Goal: Task Accomplishment & Management: Use online tool/utility

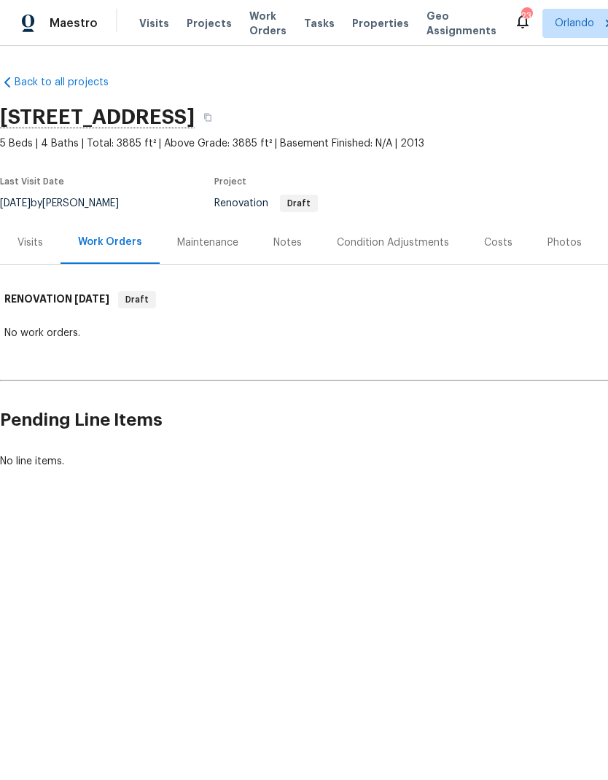
scroll to position [0, -1]
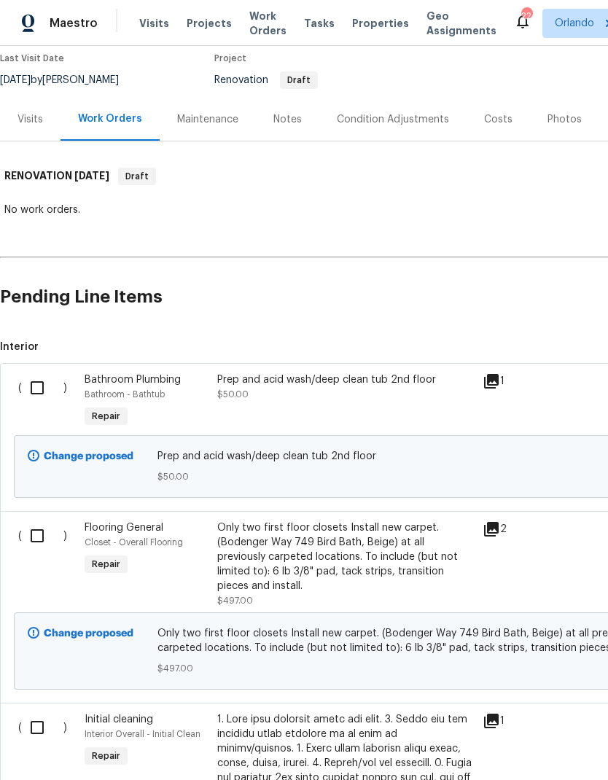
scroll to position [125, 0]
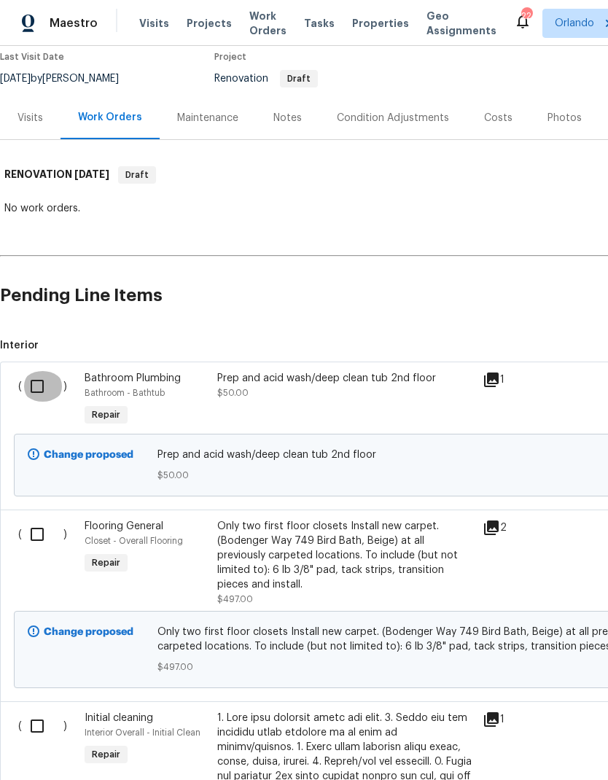
click at [43, 389] on input "checkbox" at bounding box center [43, 386] width 42 height 31
checkbox input "true"
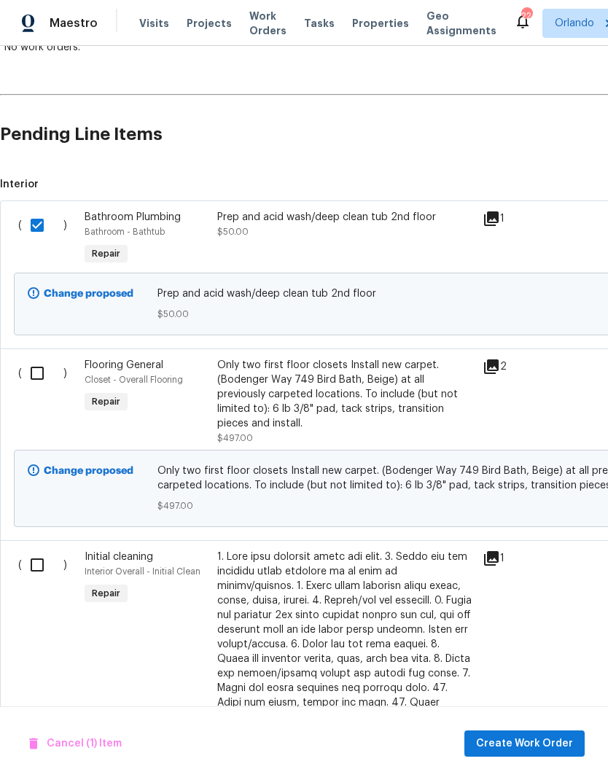
scroll to position [286, 0]
click at [27, 551] on input "checkbox" at bounding box center [43, 564] width 42 height 31
checkbox input "true"
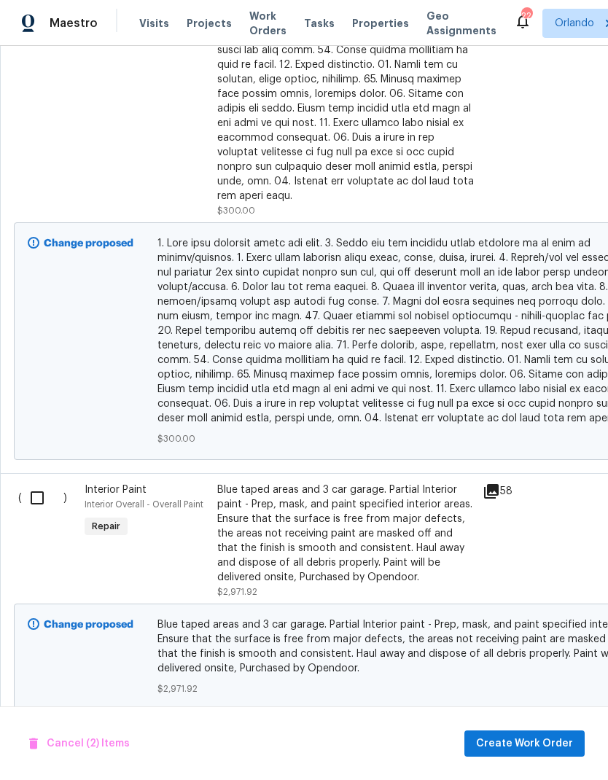
scroll to position [1027, 0]
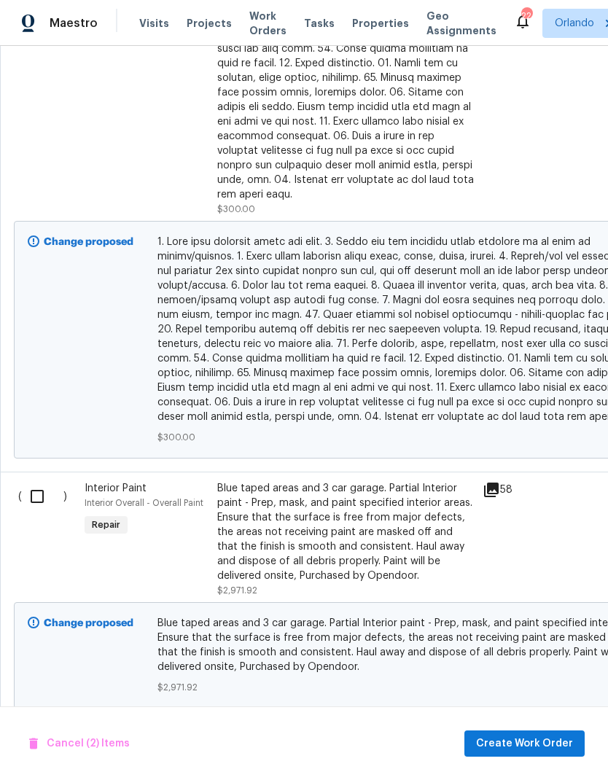
click at [44, 481] on input "checkbox" at bounding box center [43, 496] width 42 height 31
checkbox input "true"
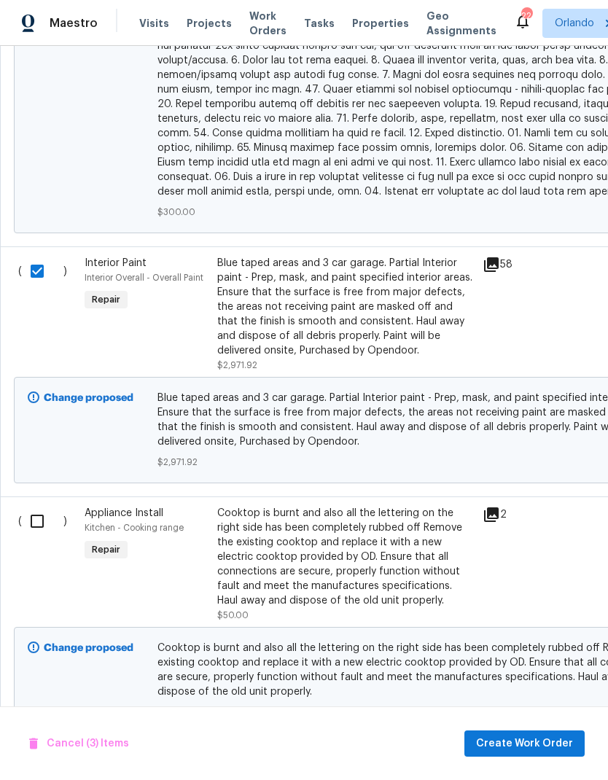
scroll to position [1252, 0]
click at [34, 506] on input "checkbox" at bounding box center [43, 521] width 42 height 31
checkbox input "true"
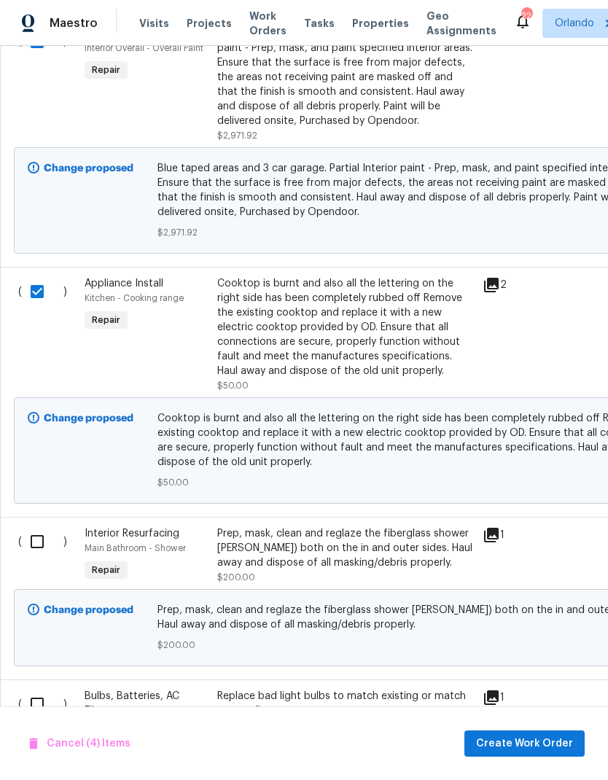
scroll to position [1485, 0]
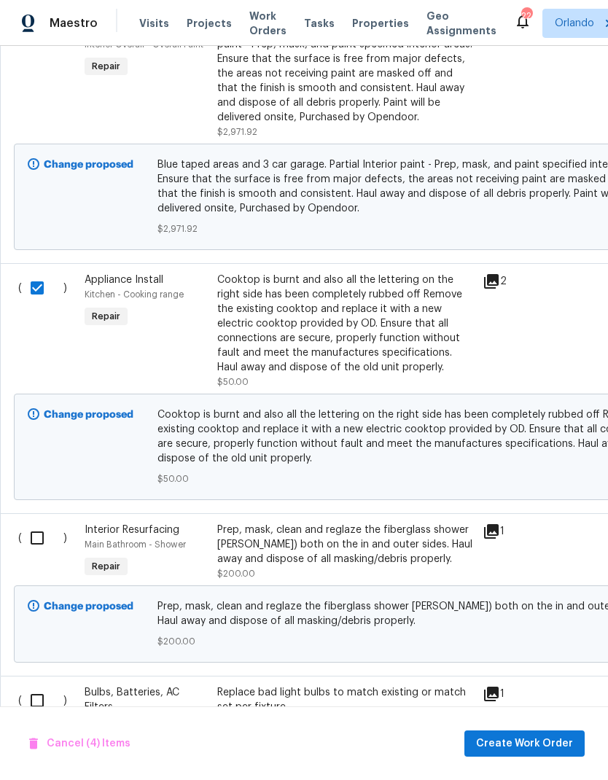
click at [38, 522] on input "checkbox" at bounding box center [43, 537] width 42 height 31
checkbox input "true"
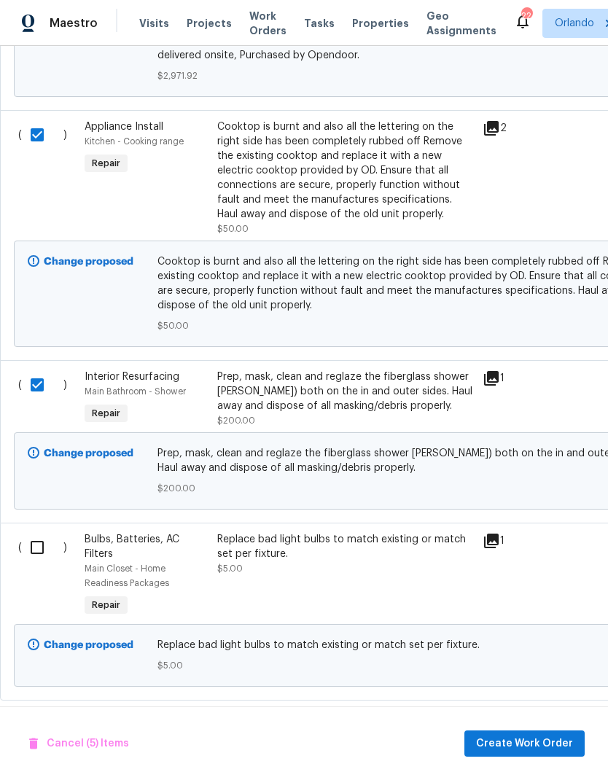
scroll to position [1638, 0]
click at [49, 532] on input "checkbox" at bounding box center [43, 547] width 42 height 31
checkbox input "true"
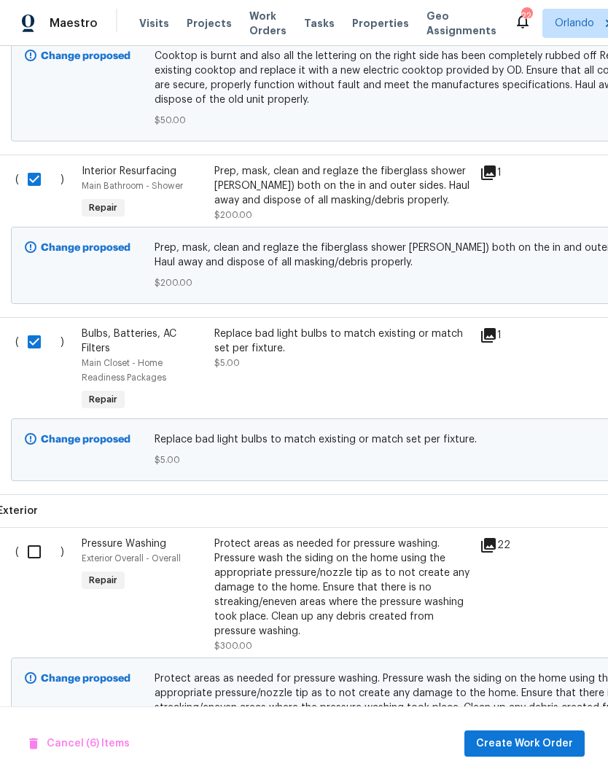
click at [38, 536] on input "checkbox" at bounding box center [40, 551] width 42 height 31
checkbox input "true"
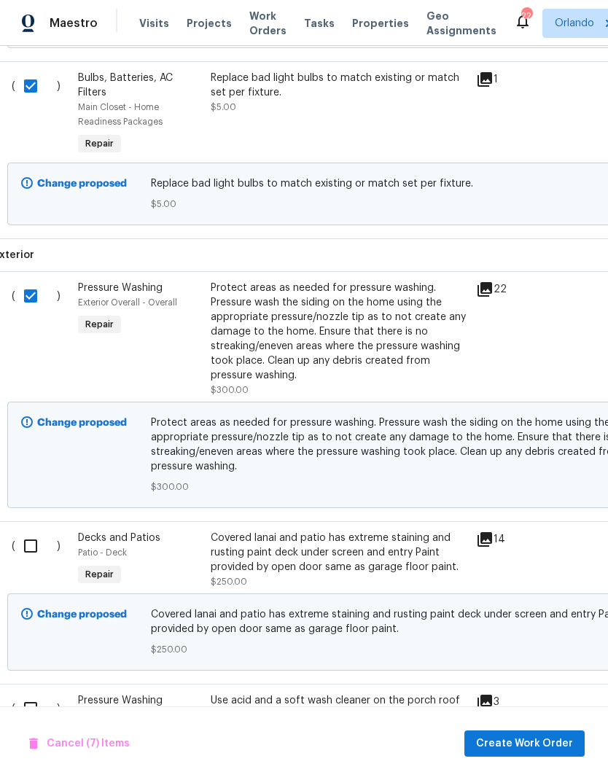
click at [29, 531] on input "checkbox" at bounding box center [36, 545] width 42 height 31
checkbox input "true"
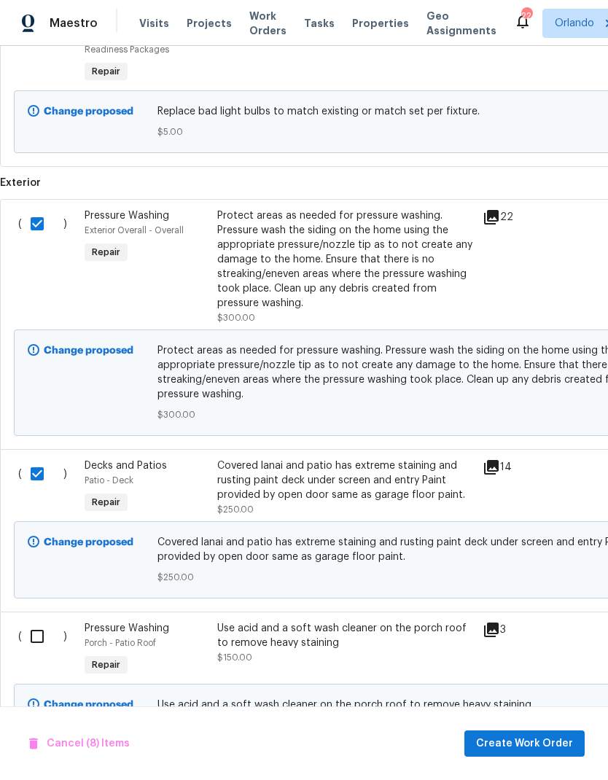
scroll to position [2171, 0]
click at [39, 622] on input "checkbox" at bounding box center [43, 637] width 42 height 31
checkbox input "true"
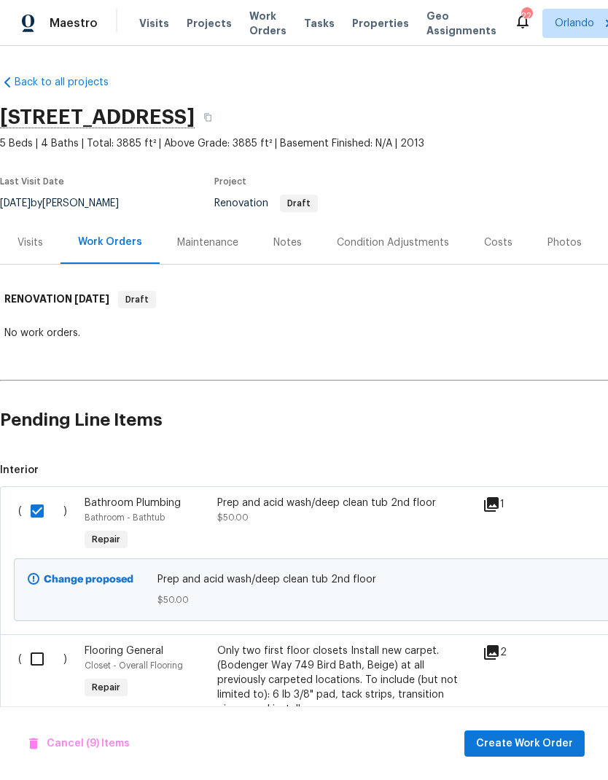
scroll to position [0, 0]
click at [552, 740] on span "Create Work Order" at bounding box center [524, 743] width 97 height 18
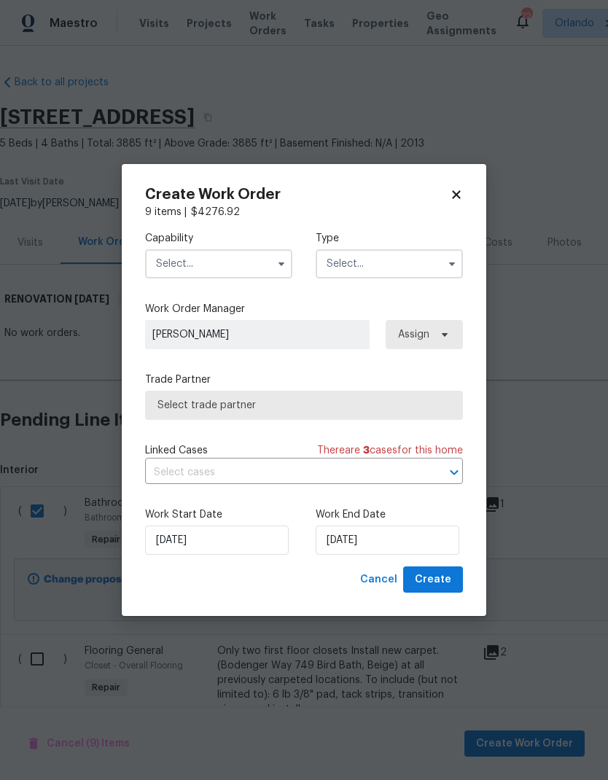
click at [265, 266] on input "text" at bounding box center [218, 263] width 147 height 29
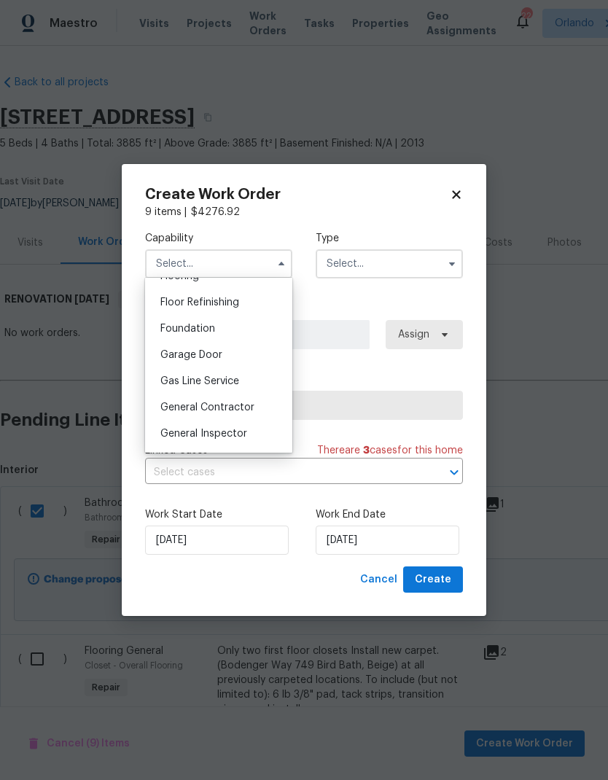
scroll to position [592, 0]
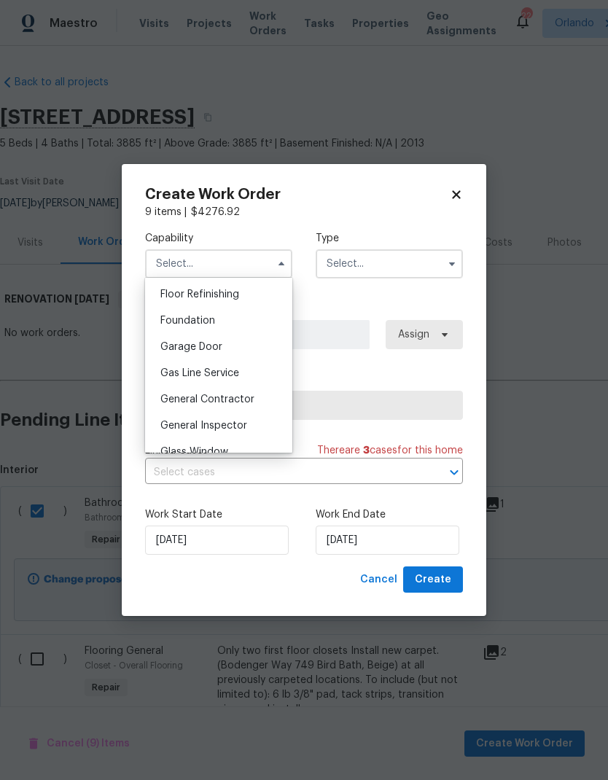
click at [251, 406] on div "General Contractor" at bounding box center [219, 399] width 140 height 26
type input "General Contractor"
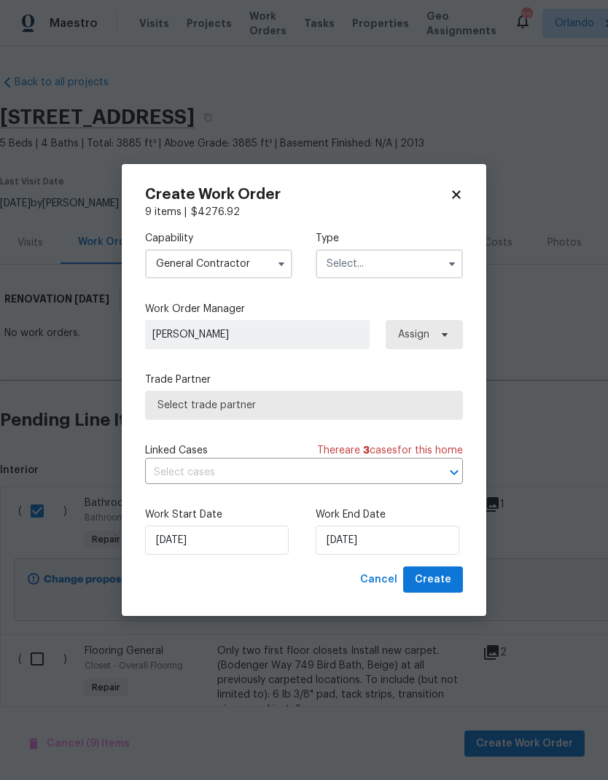
click at [445, 264] on button "button" at bounding box center [451, 263] width 17 height 17
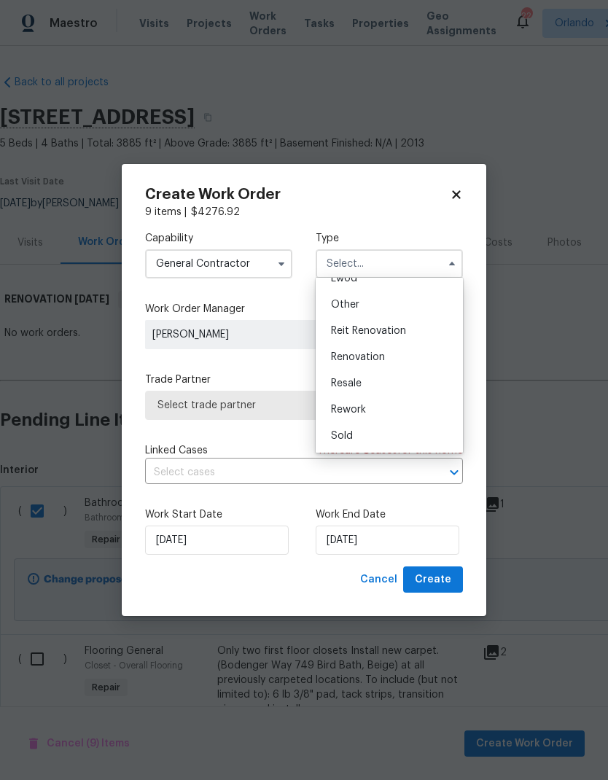
scroll to position [173, 0]
click at [410, 351] on div "Renovation" at bounding box center [389, 357] width 140 height 26
type input "Renovation"
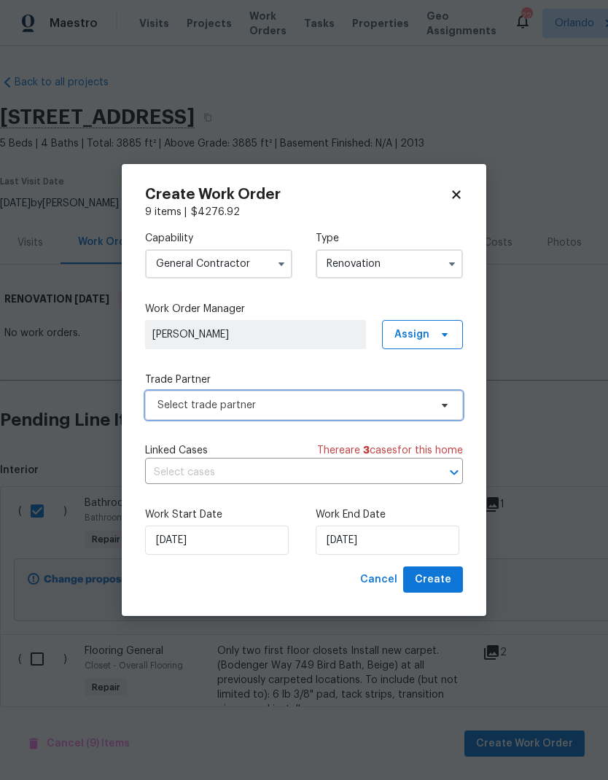
click at [439, 407] on icon at bounding box center [445, 405] width 12 height 12
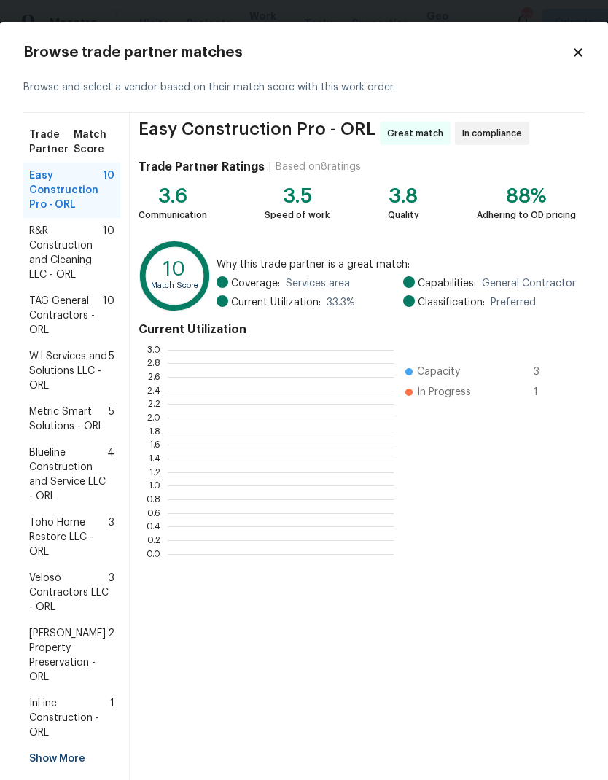
scroll to position [204, 226]
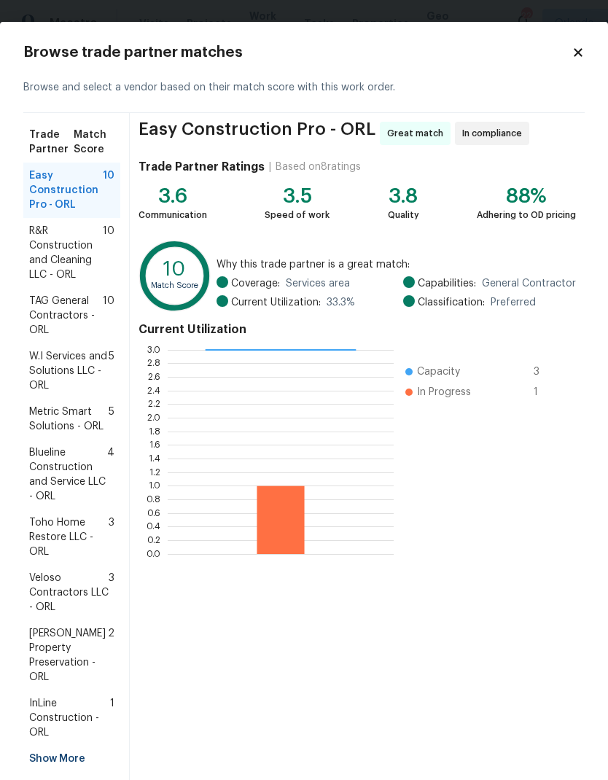
click at [111, 248] on span "10" at bounding box center [109, 253] width 12 height 58
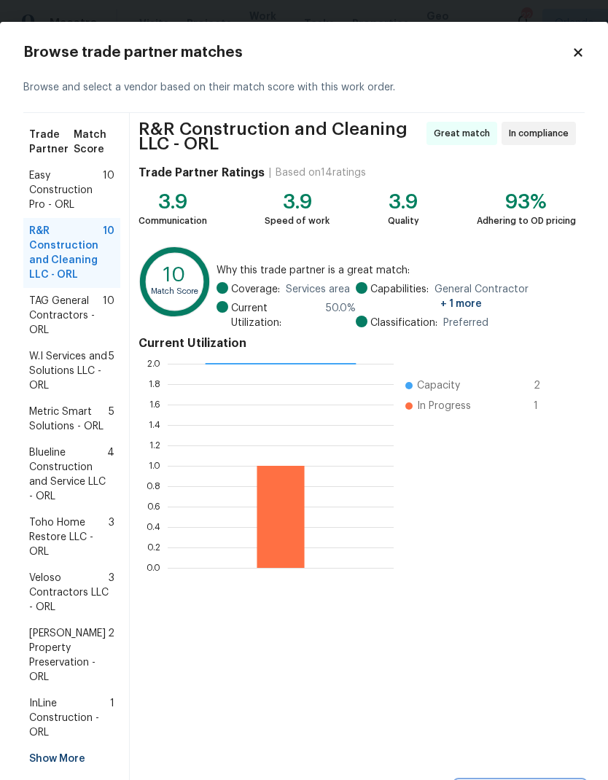
click at [552, 779] on span "Select trade partner" at bounding box center [520, 794] width 106 height 18
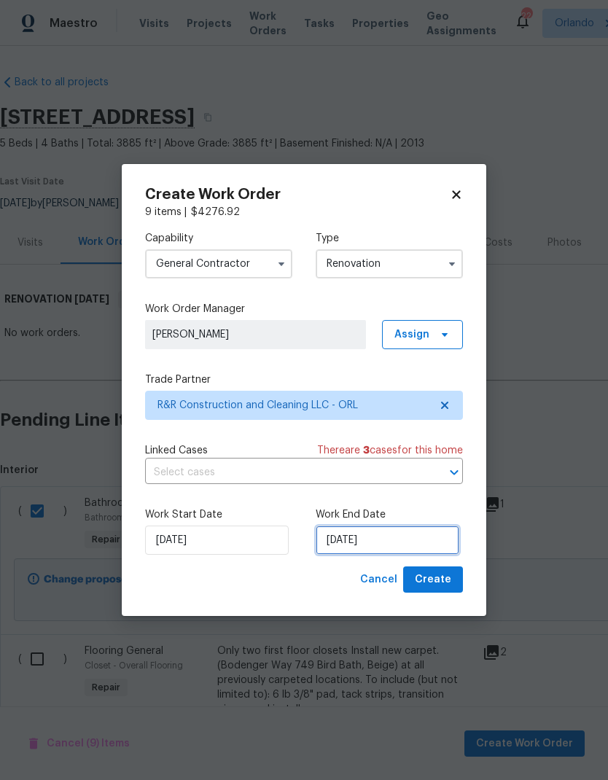
click at [393, 531] on input "9/18/2025" at bounding box center [387, 539] width 144 height 29
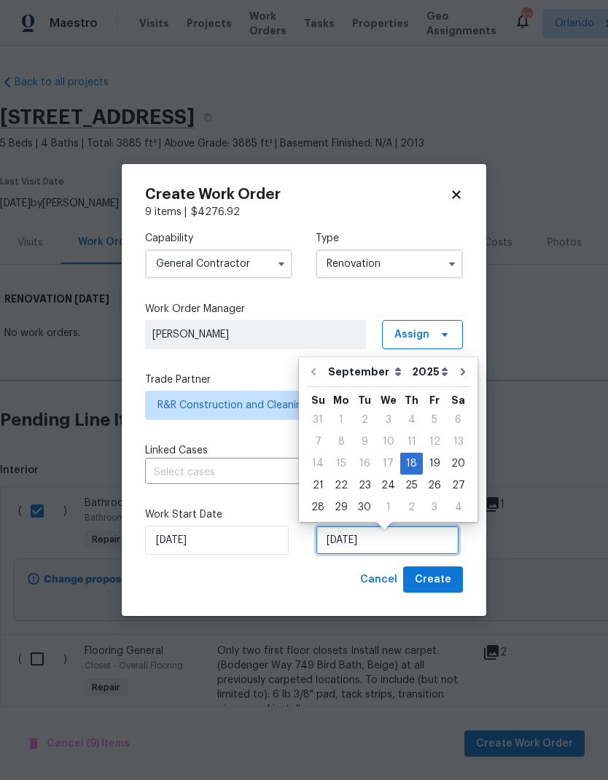
scroll to position [6, 0]
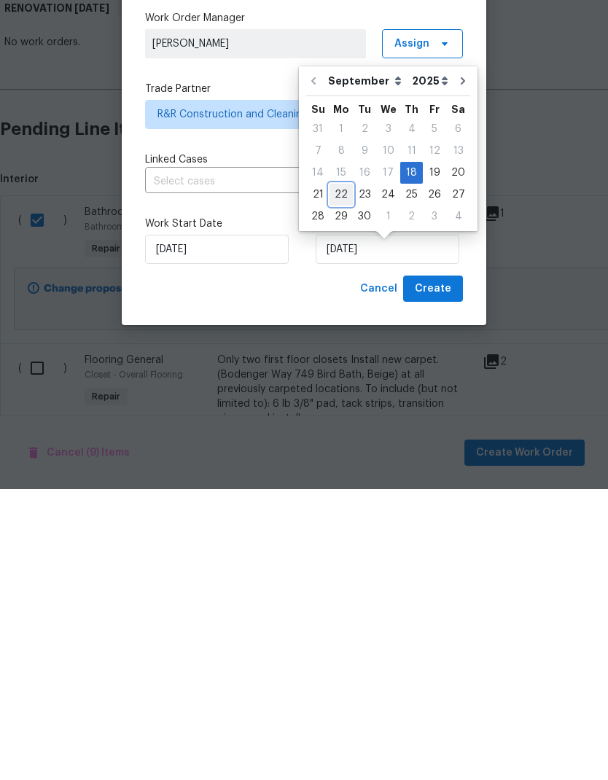
click at [335, 475] on div "22" at bounding box center [340, 485] width 23 height 20
type input "[DATE]"
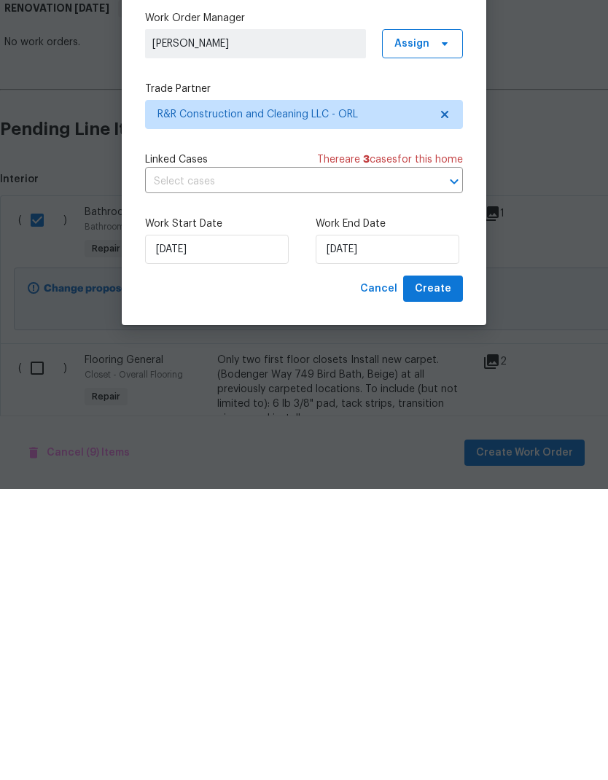
scroll to position [58, 0]
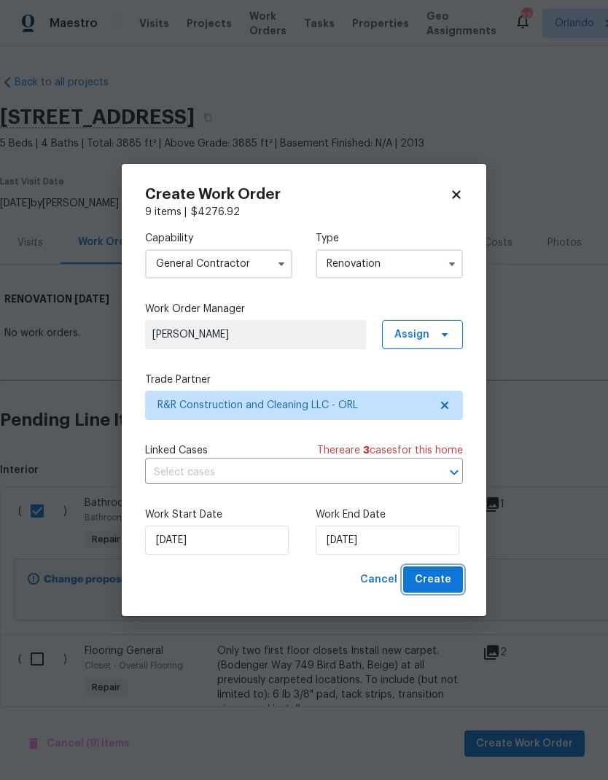
click at [442, 571] on button "Create" at bounding box center [433, 579] width 60 height 27
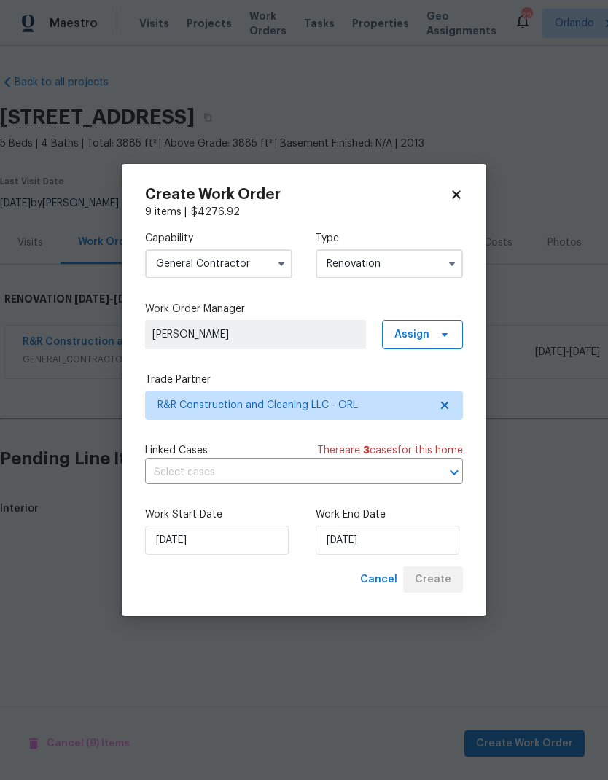
scroll to position [0, 0]
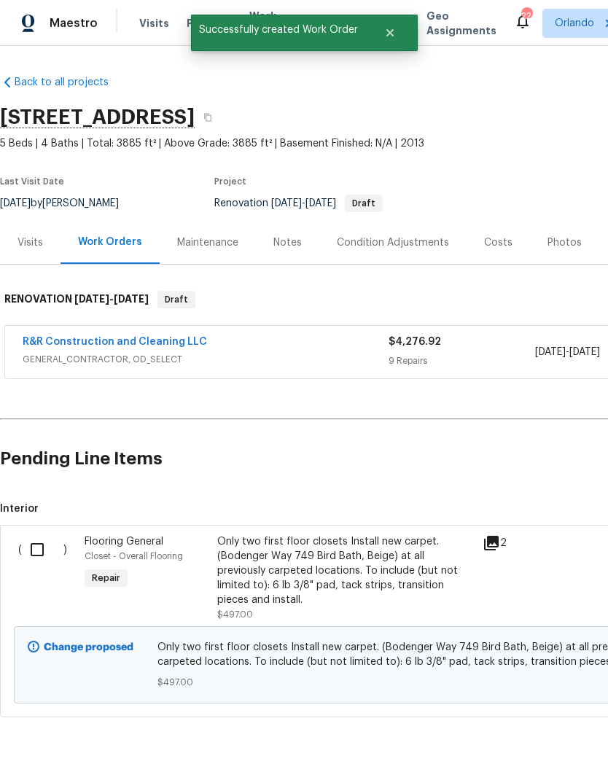
click at [38, 540] on input "checkbox" at bounding box center [43, 549] width 42 height 31
checkbox input "true"
click at [525, 740] on span "Create Work Order" at bounding box center [524, 743] width 97 height 18
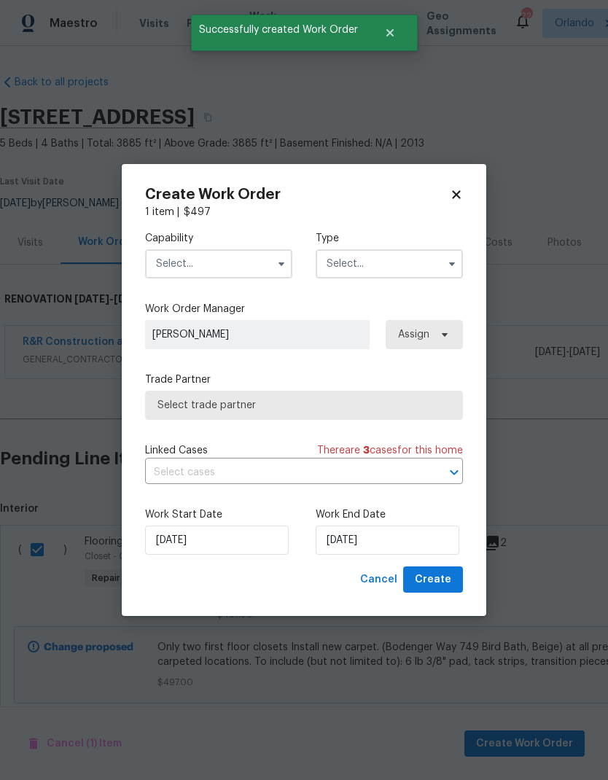
click at [269, 262] on input "text" at bounding box center [218, 263] width 147 height 29
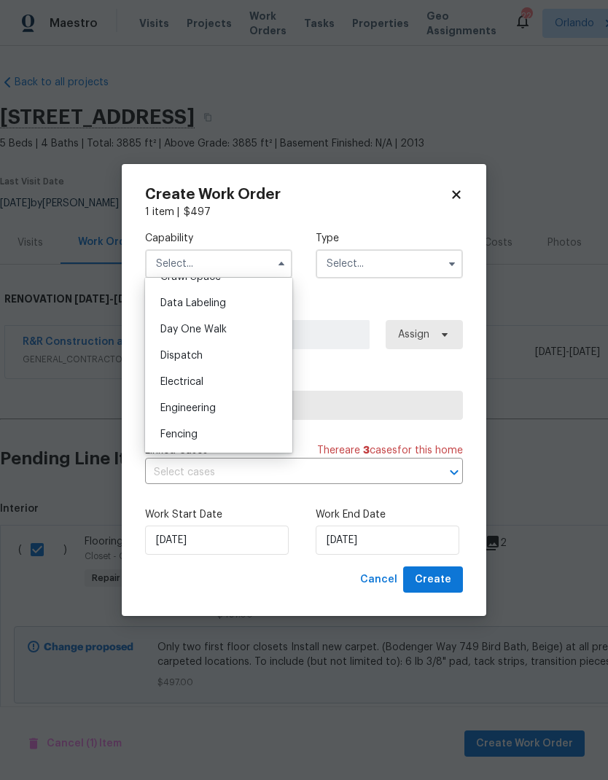
scroll to position [415, 0]
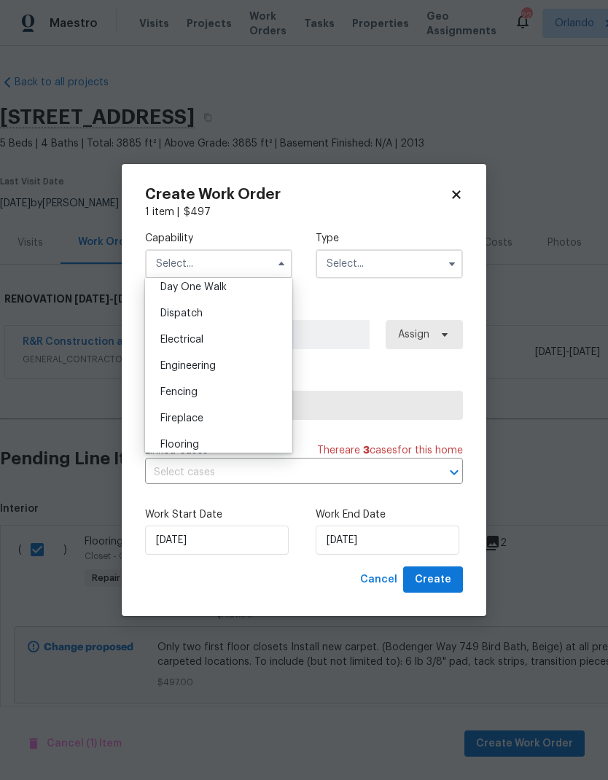
click at [228, 446] on div "Flooring" at bounding box center [219, 444] width 140 height 26
type input "Flooring"
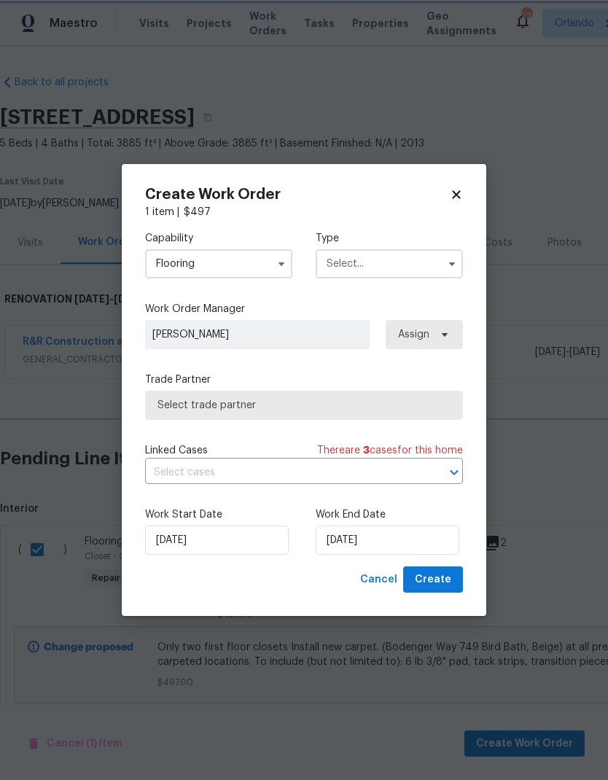
scroll to position [450, 0]
click at [455, 264] on icon "button" at bounding box center [452, 264] width 12 height 12
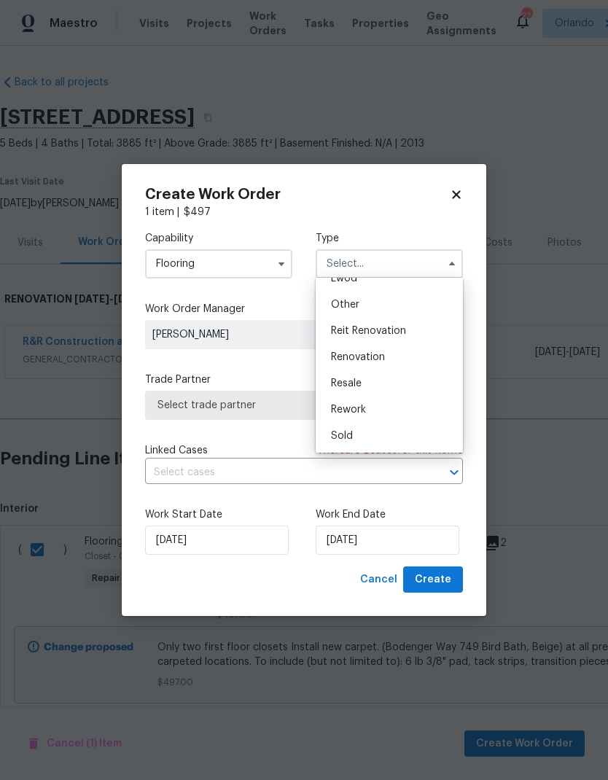
scroll to position [173, 0]
click at [404, 348] on div "Renovation" at bounding box center [389, 357] width 140 height 26
type input "Renovation"
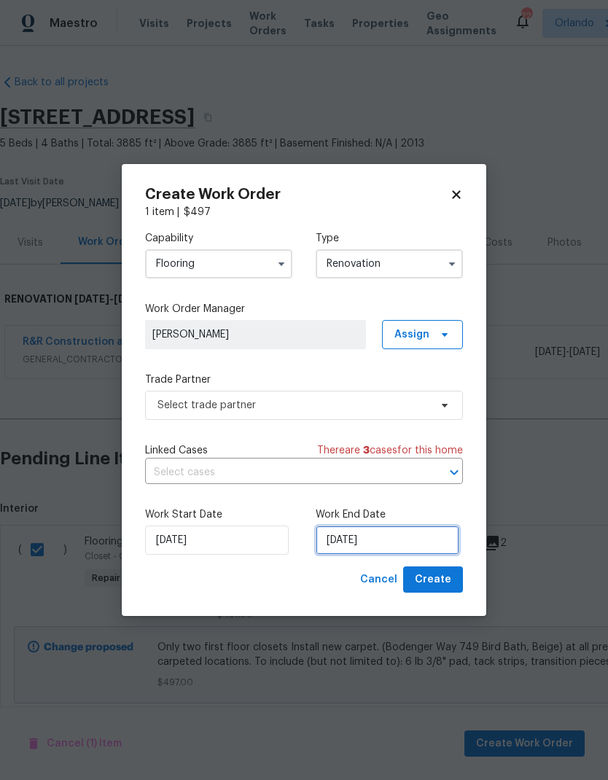
click at [384, 534] on input "9/18/2025" at bounding box center [387, 539] width 144 height 29
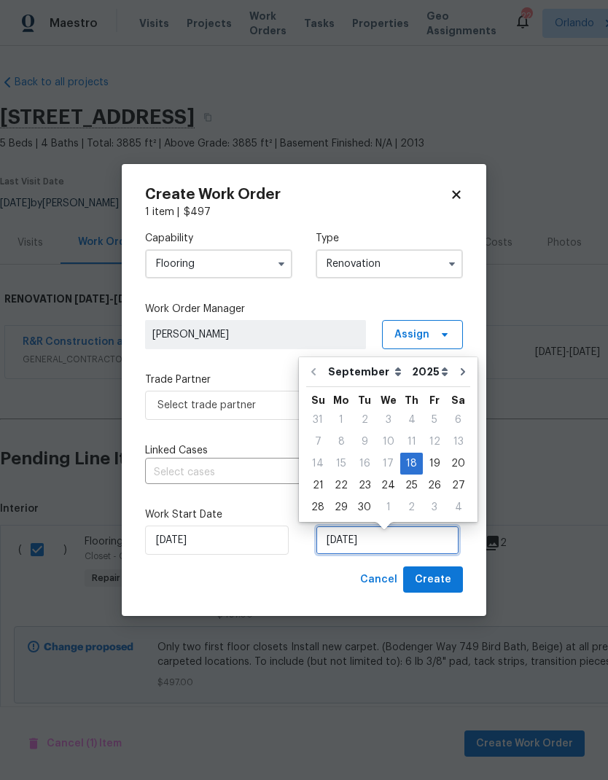
scroll to position [6, 0]
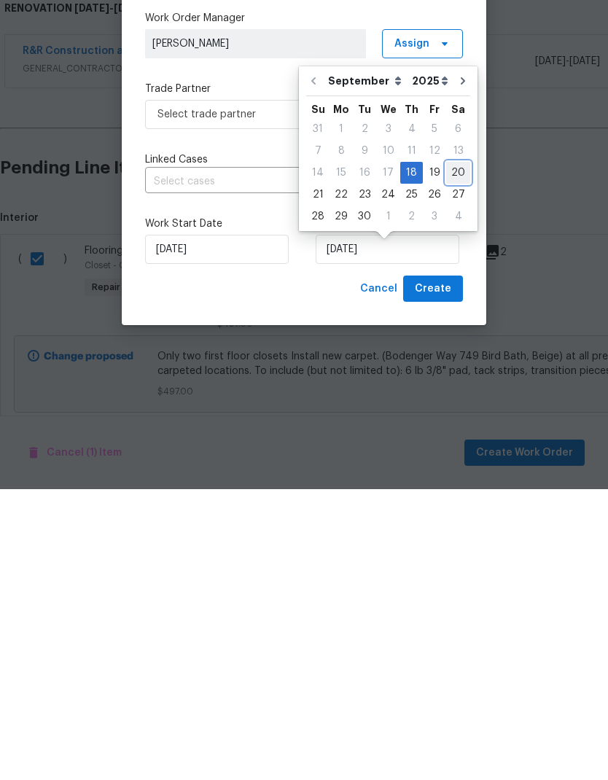
click at [447, 453] on div "20" at bounding box center [458, 463] width 24 height 20
type input "[DATE]"
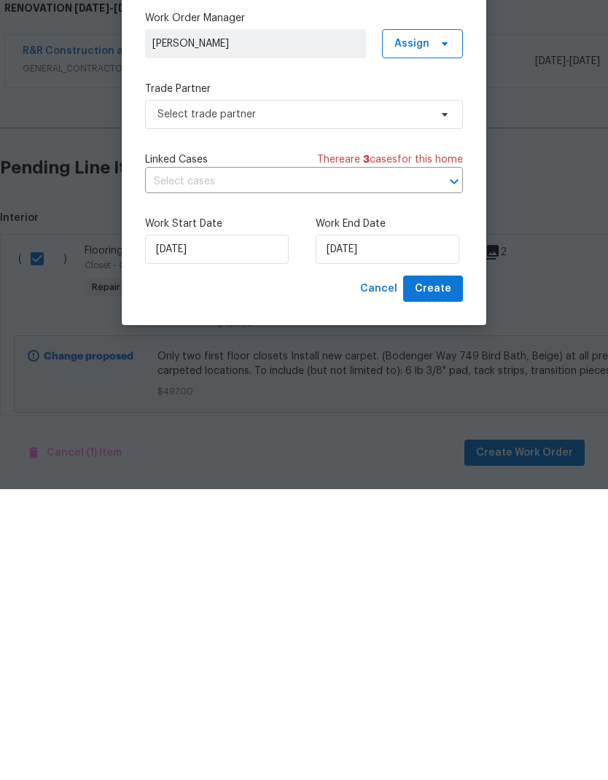
scroll to position [22, 0]
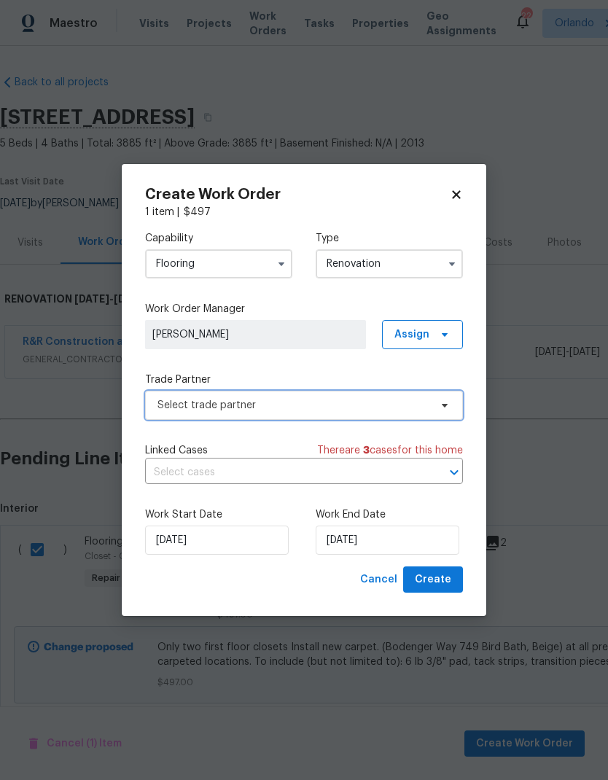
click at [424, 409] on span "Select trade partner" at bounding box center [293, 405] width 272 height 15
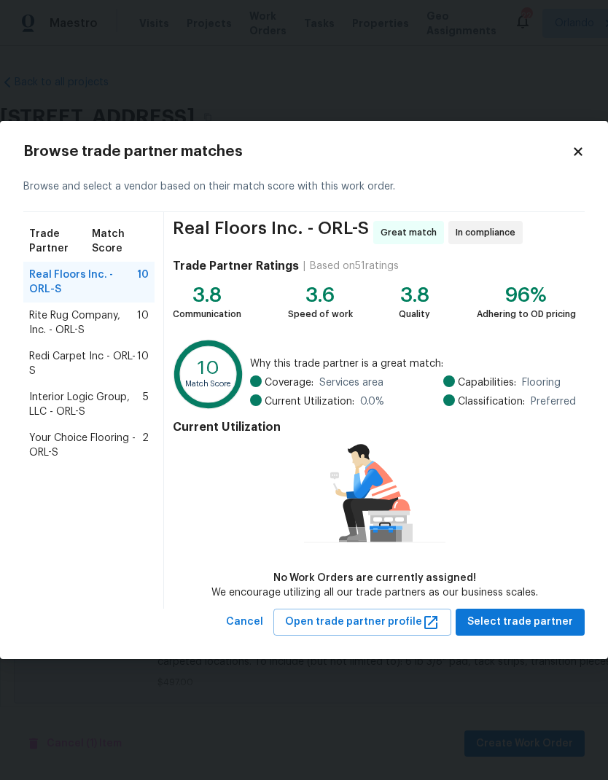
click at [533, 612] on button "Select trade partner" at bounding box center [519, 621] width 129 height 27
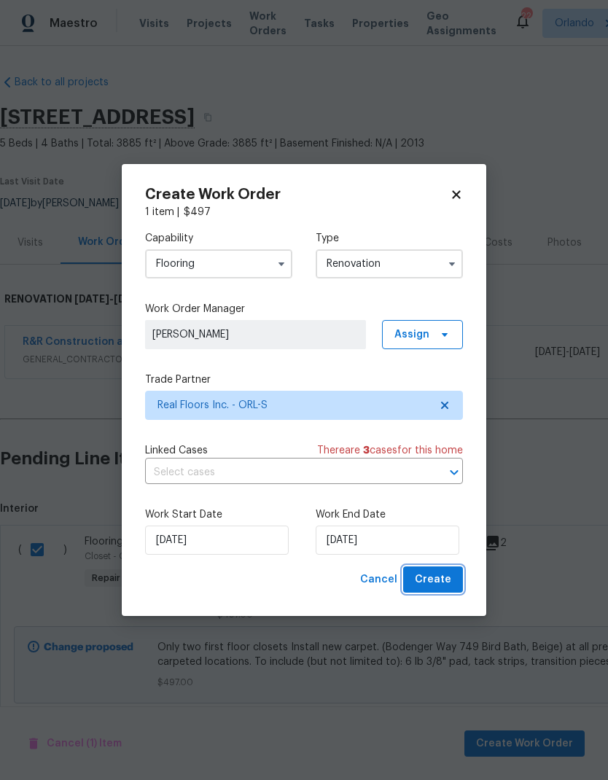
click at [442, 579] on span "Create" at bounding box center [433, 580] width 36 height 18
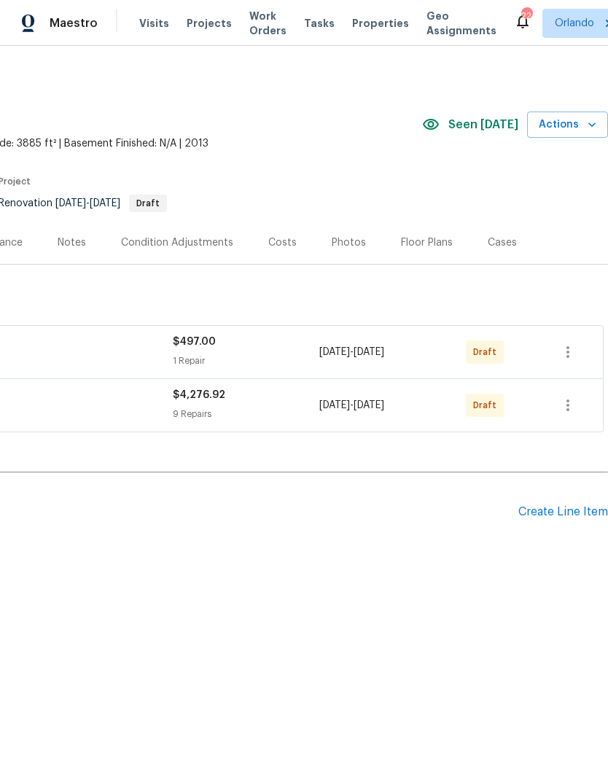
scroll to position [0, 216]
click at [567, 345] on icon "button" at bounding box center [567, 351] width 17 height 17
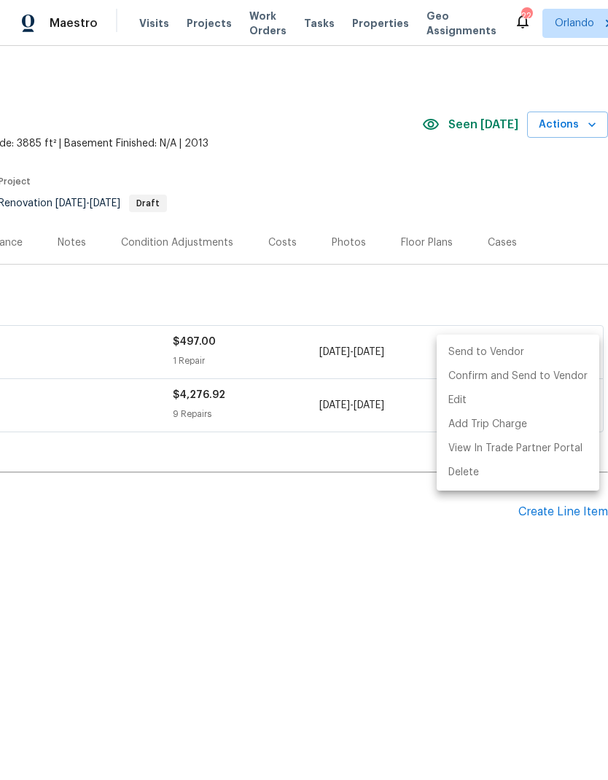
click at [537, 352] on li "Send to Vendor" at bounding box center [517, 352] width 162 height 24
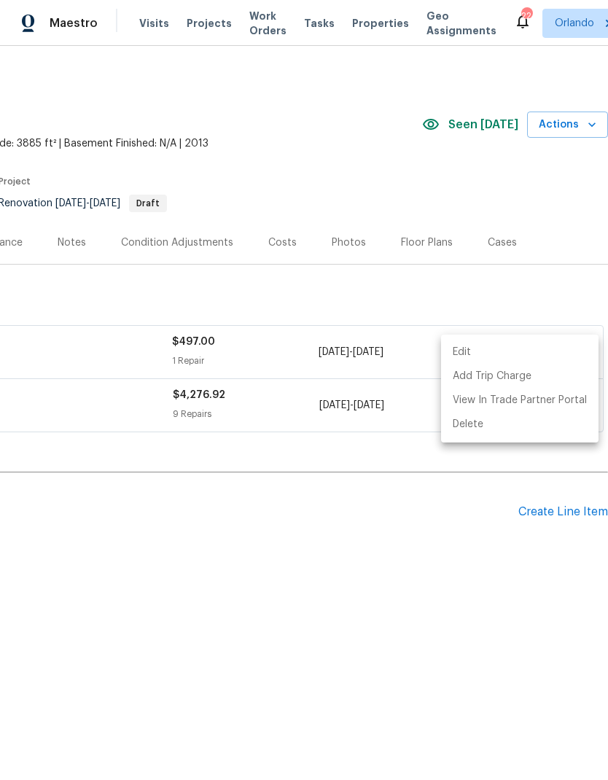
click at [452, 546] on div at bounding box center [304, 390] width 608 height 780
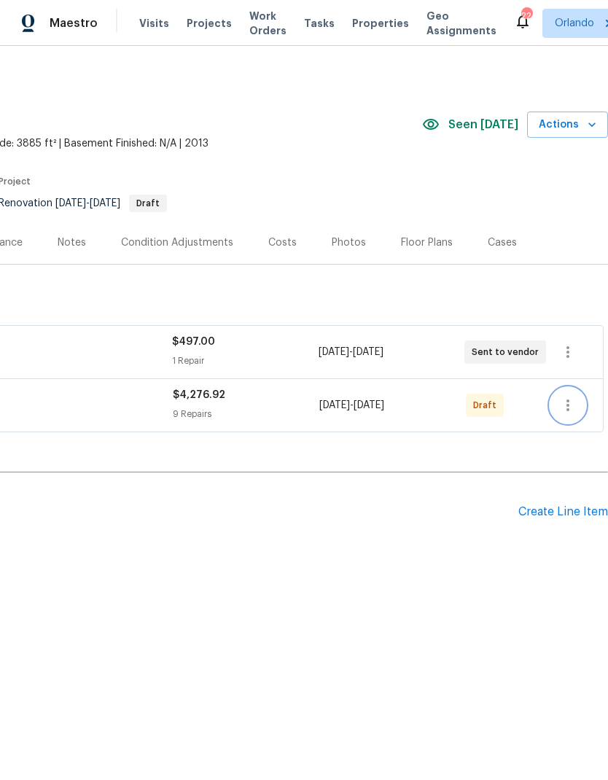
click at [566, 394] on button "button" at bounding box center [567, 405] width 35 height 35
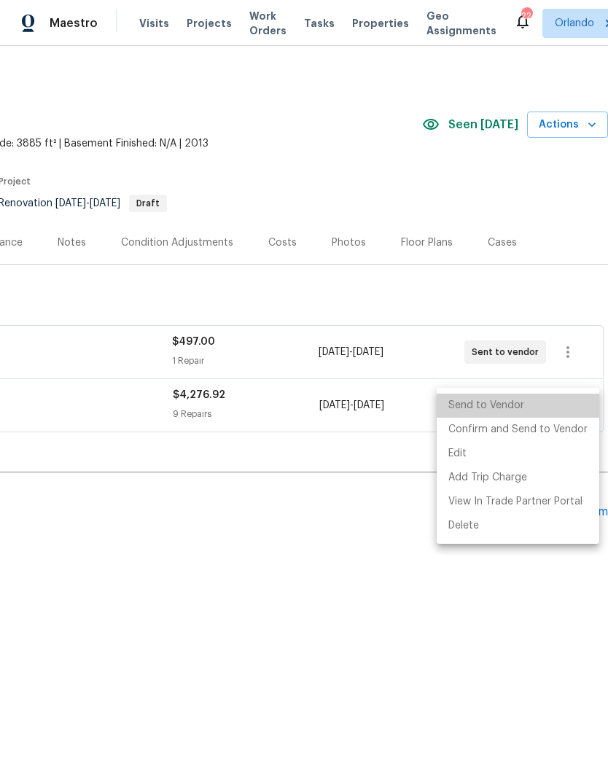
click at [552, 400] on li "Send to Vendor" at bounding box center [517, 405] width 162 height 24
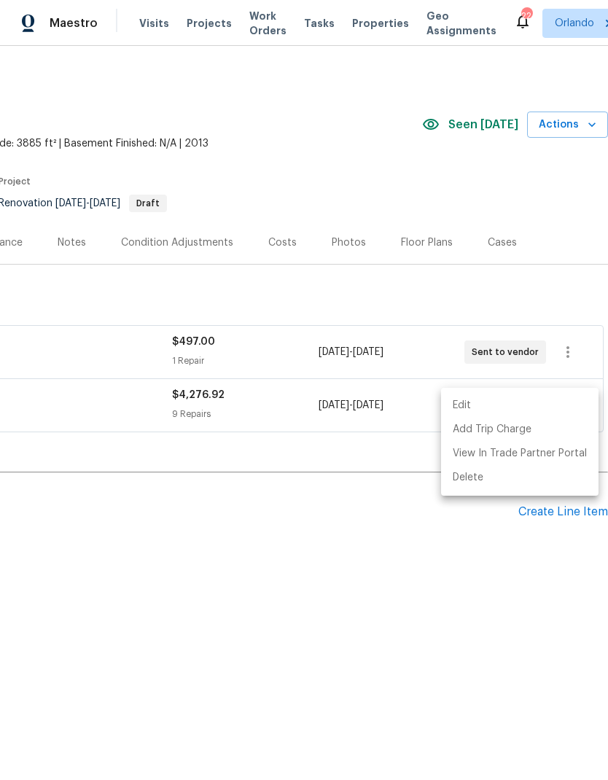
click at [367, 568] on div at bounding box center [304, 390] width 608 height 780
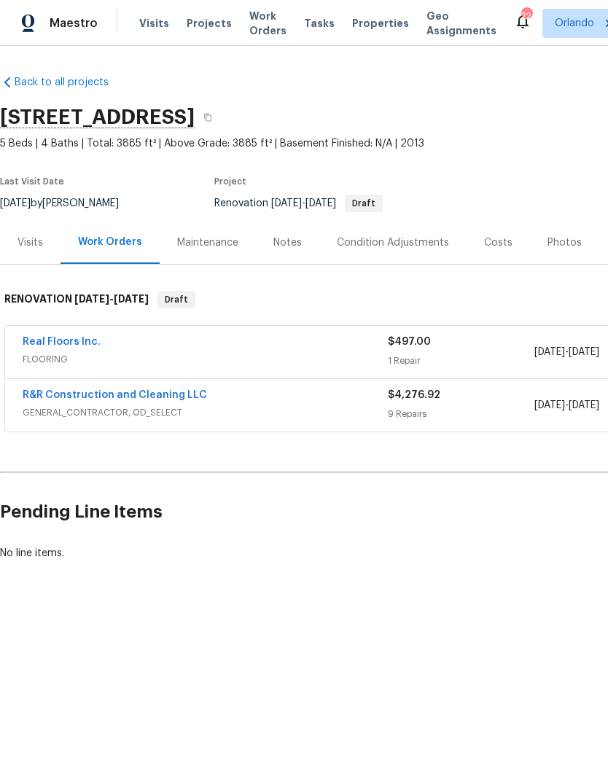
scroll to position [0, 0]
click at [58, 345] on link "Real Floors Inc." at bounding box center [62, 342] width 78 height 10
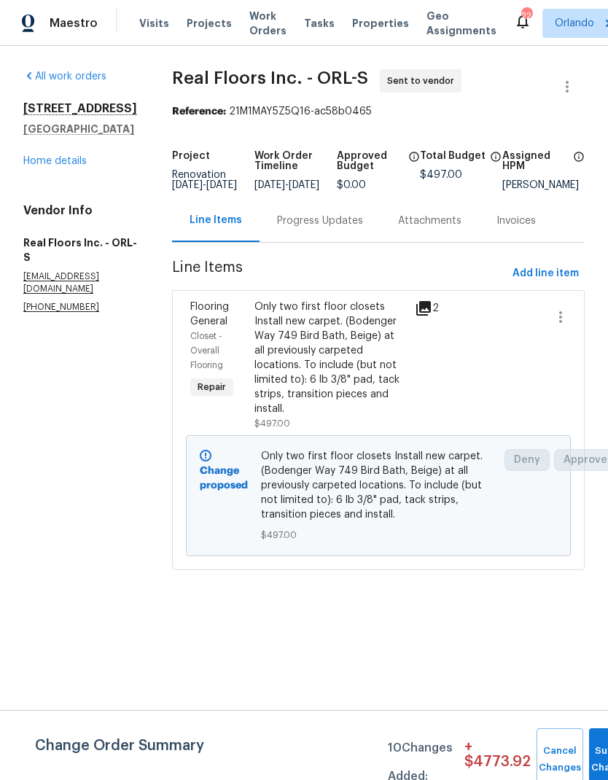
click at [326, 228] on div "Progress Updates" at bounding box center [320, 220] width 86 height 15
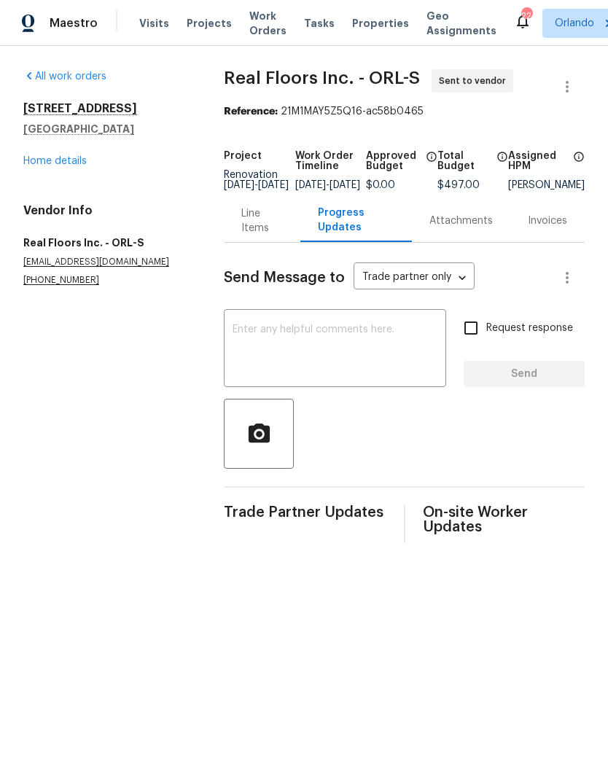
click at [318, 360] on textarea at bounding box center [334, 349] width 205 height 51
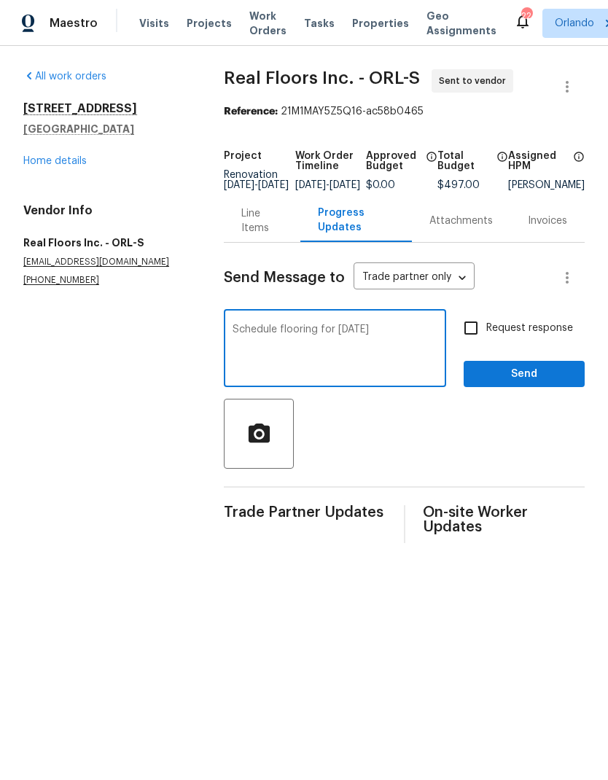
type textarea "Schedule flooring for saturday"
click at [480, 321] on div "Send Message to Trade partner only Trade partner only ​ Schedule flooring for s…" at bounding box center [404, 393] width 361 height 300
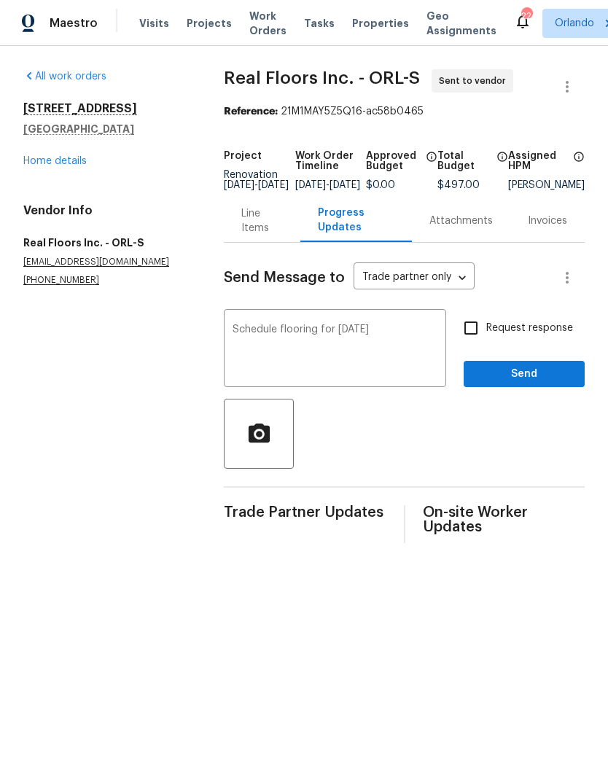
click at [459, 334] on input "Request response" at bounding box center [470, 328] width 31 height 31
checkbox input "true"
click at [534, 383] on span "Send" at bounding box center [524, 374] width 98 height 18
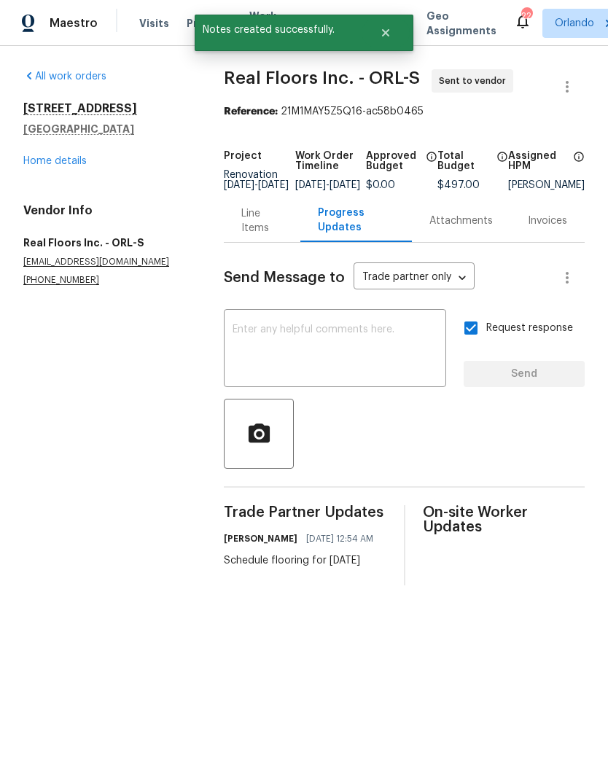
click at [69, 158] on link "Home details" at bounding box center [54, 161] width 63 height 10
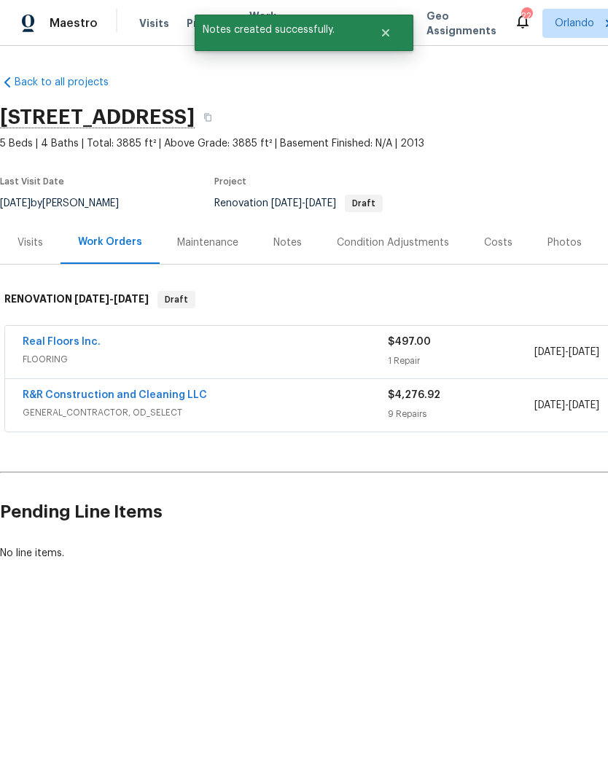
click at [162, 391] on link "R&R Construction and Cleaning LLC" at bounding box center [115, 395] width 184 height 10
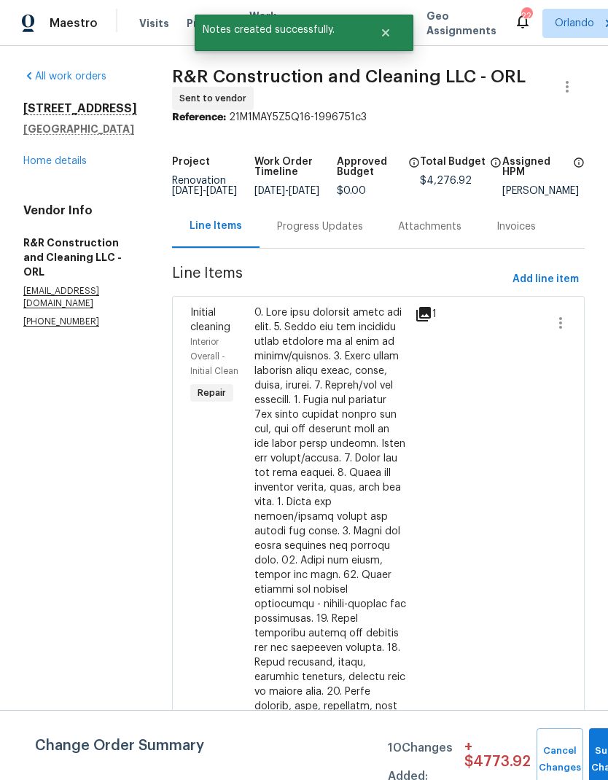
click at [335, 234] on div "Progress Updates" at bounding box center [320, 226] width 86 height 15
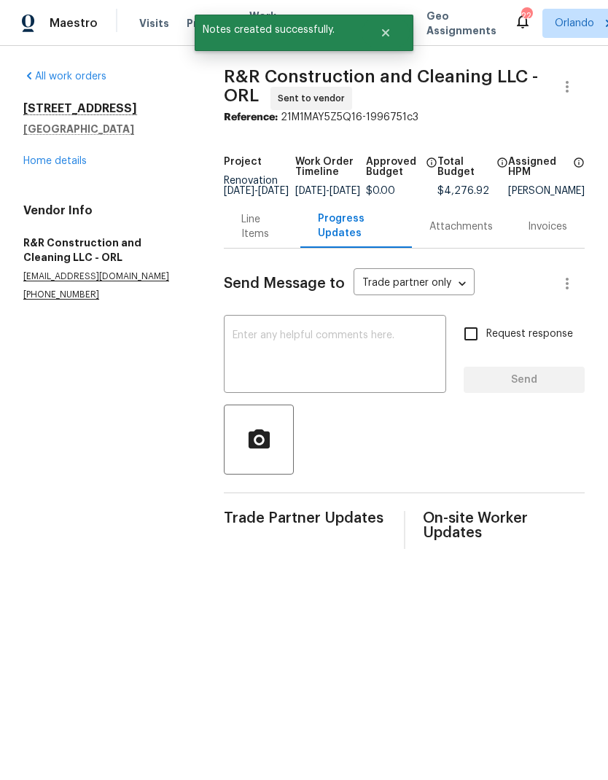
click at [312, 366] on textarea at bounding box center [334, 355] width 205 height 51
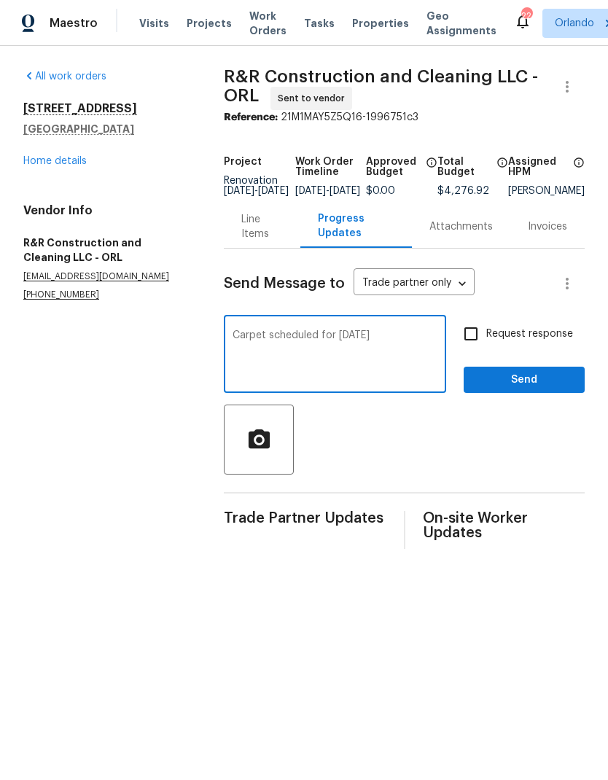
type textarea "Carpet scheduled for saturday"
click at [479, 341] on input "Request response" at bounding box center [470, 333] width 31 height 31
checkbox input "true"
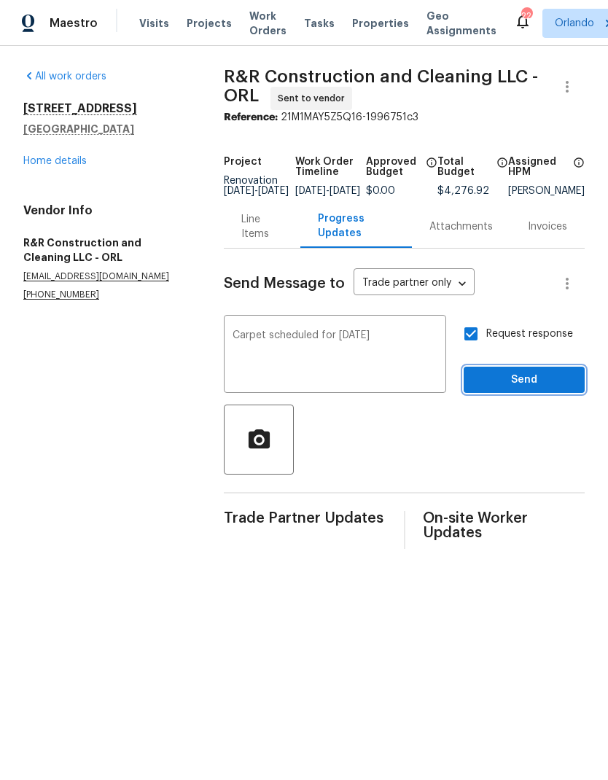
click at [526, 380] on button "Send" at bounding box center [523, 379] width 121 height 27
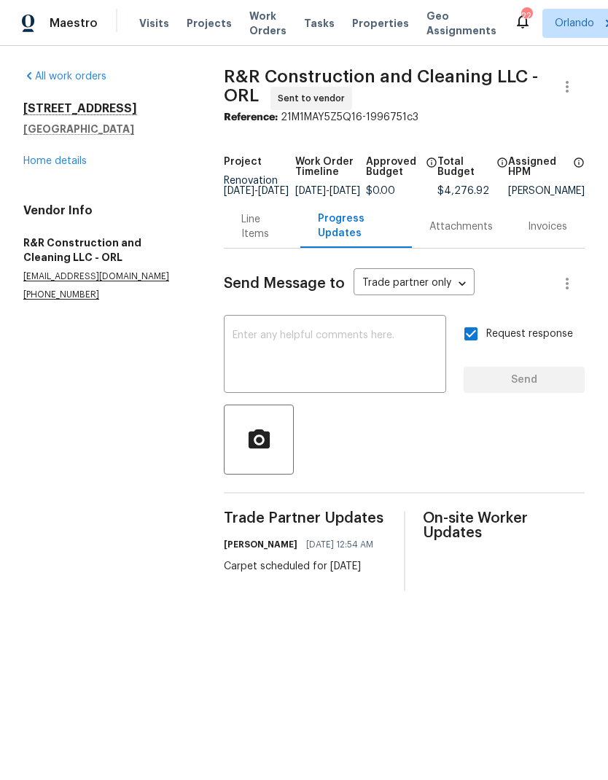
click at [63, 151] on div "420 Lone Heron Way Winter Garden, FL 34787 Home details" at bounding box center [105, 134] width 165 height 67
click at [79, 159] on link "Home details" at bounding box center [54, 161] width 63 height 10
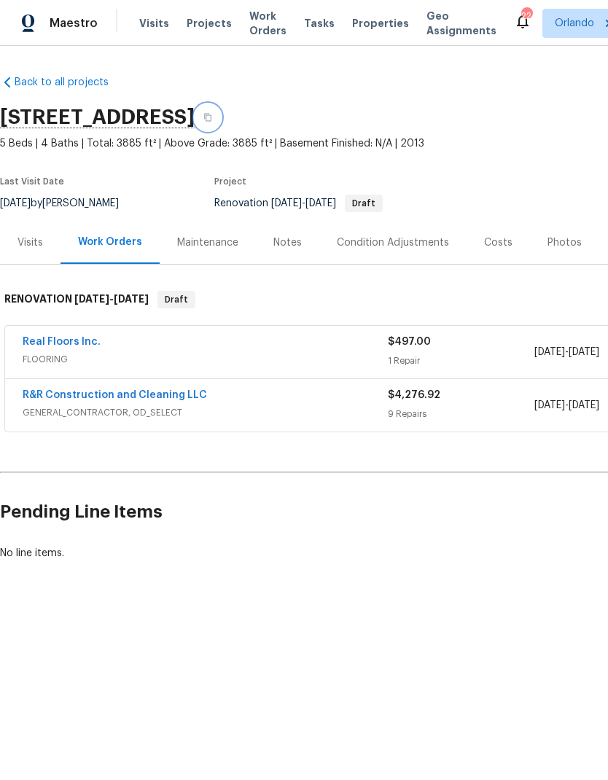
click at [221, 106] on button "button" at bounding box center [208, 117] width 26 height 26
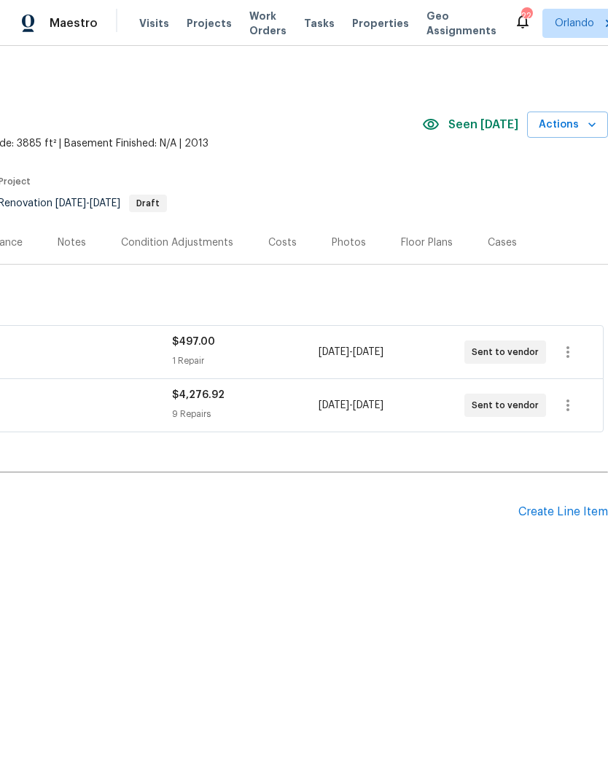
scroll to position [0, 216]
